Goal: Information Seeking & Learning: Check status

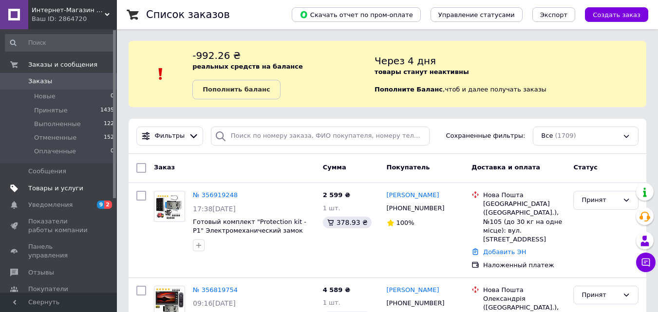
click at [44, 190] on span "Товары и услуги" at bounding box center [55, 188] width 55 height 9
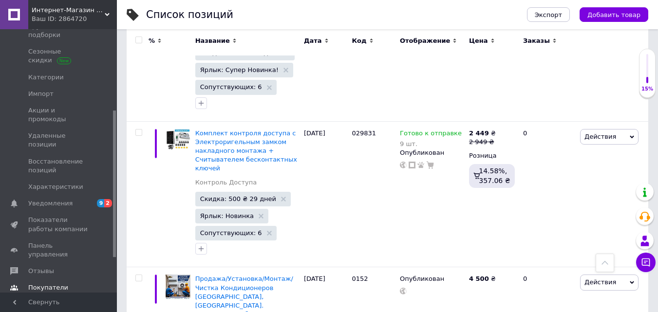
scroll to position [208, 0]
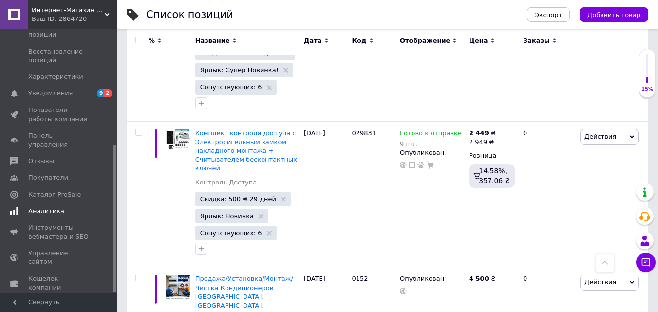
click at [42, 207] on span "Аналитика" at bounding box center [46, 211] width 36 height 9
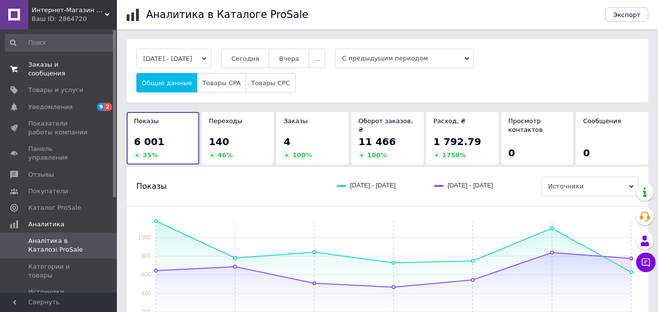
click at [54, 60] on span "Заказы и сообщения" at bounding box center [59, 69] width 62 height 18
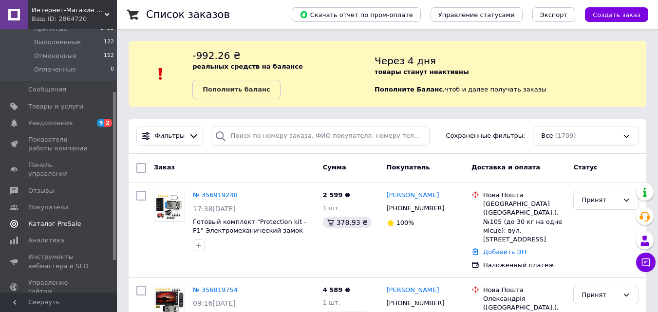
scroll to position [97, 0]
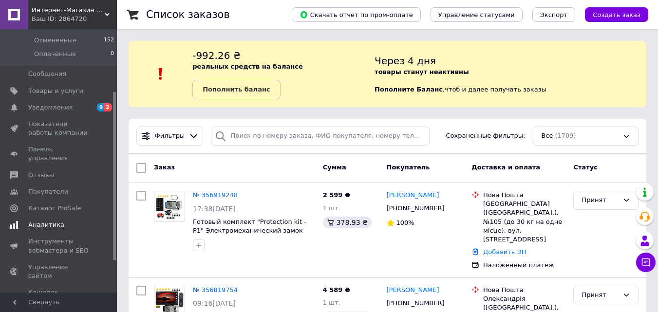
click at [56, 221] on span "Аналитика" at bounding box center [46, 225] width 36 height 9
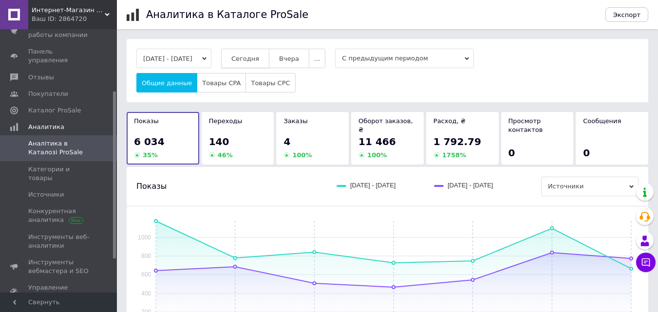
click at [247, 57] on button "Сегодня" at bounding box center [245, 58] width 48 height 19
